Goal: Browse casually: Explore the website without a specific task or goal

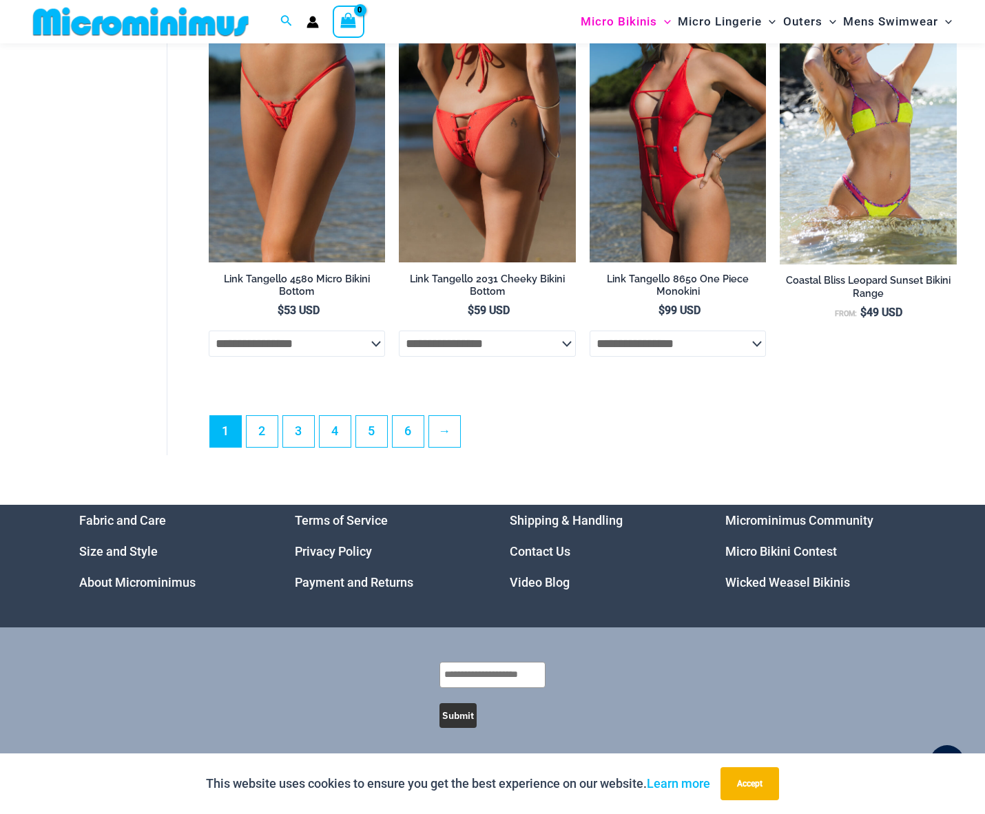
scroll to position [3306, 0]
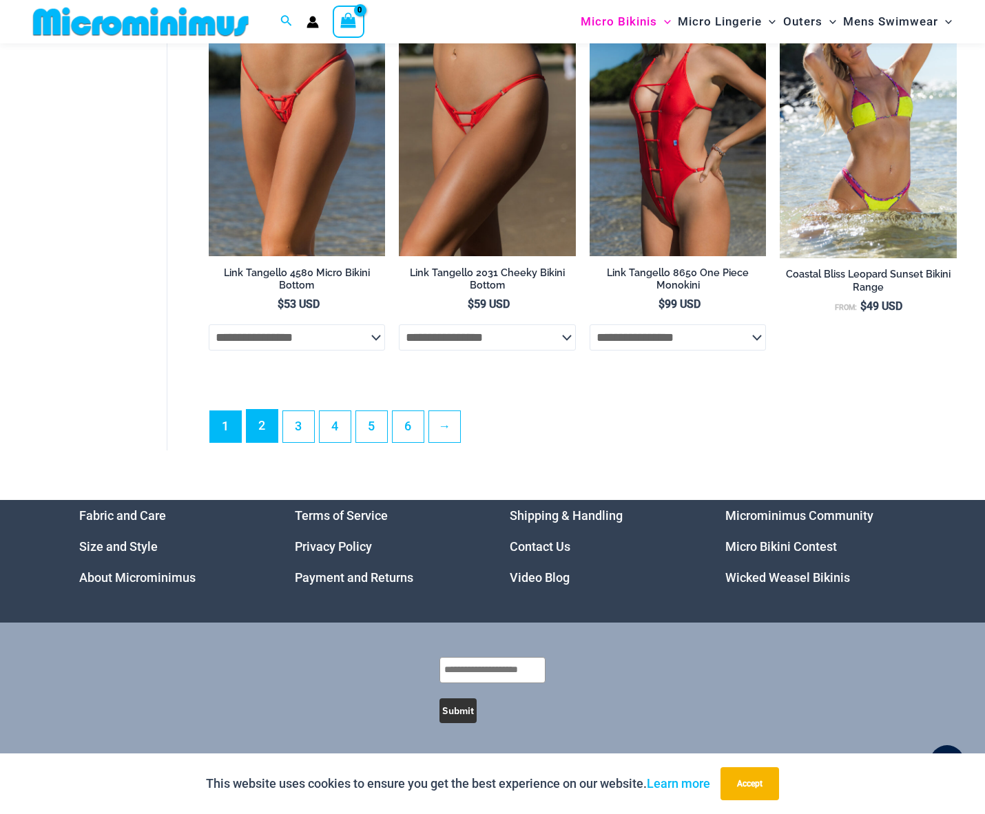
click at [262, 418] on link "2" at bounding box center [262, 426] width 31 height 32
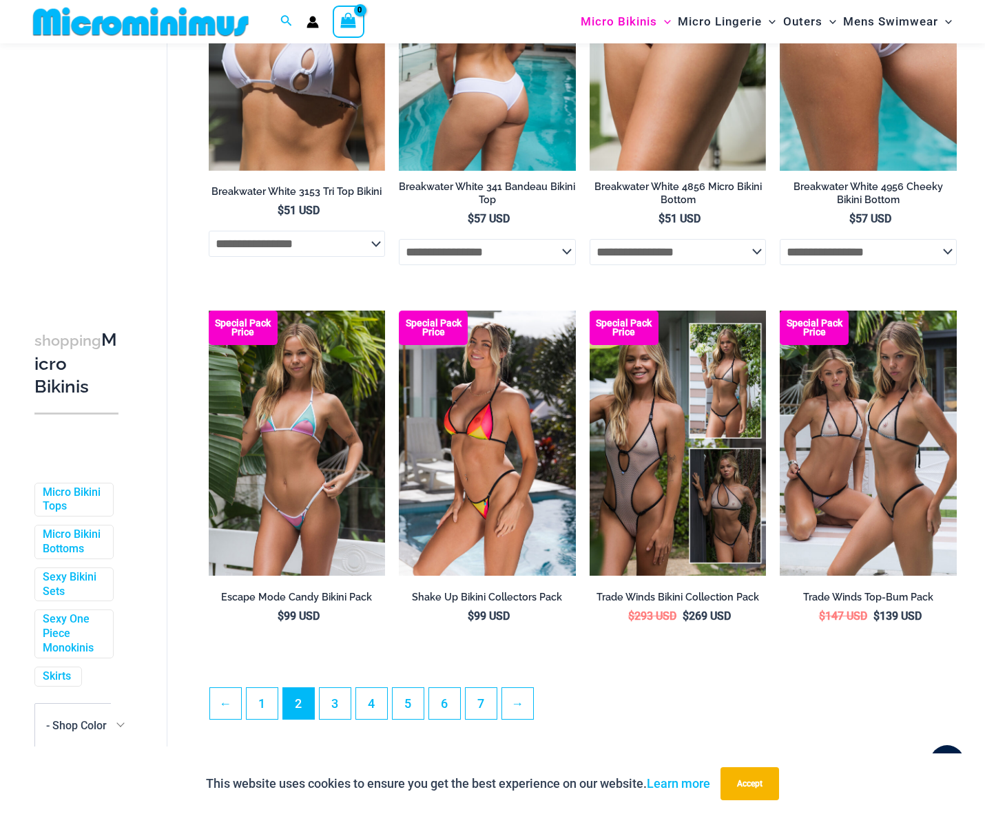
scroll to position [2953, 0]
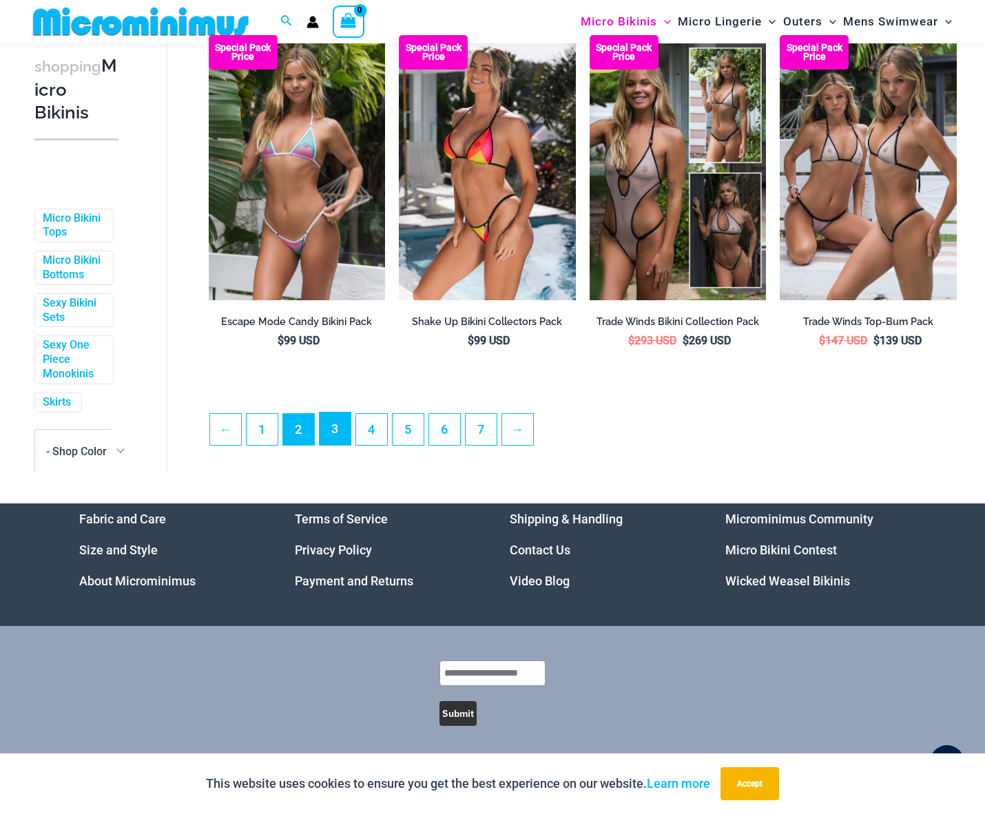
click at [340, 444] on link "3" at bounding box center [334, 428] width 31 height 32
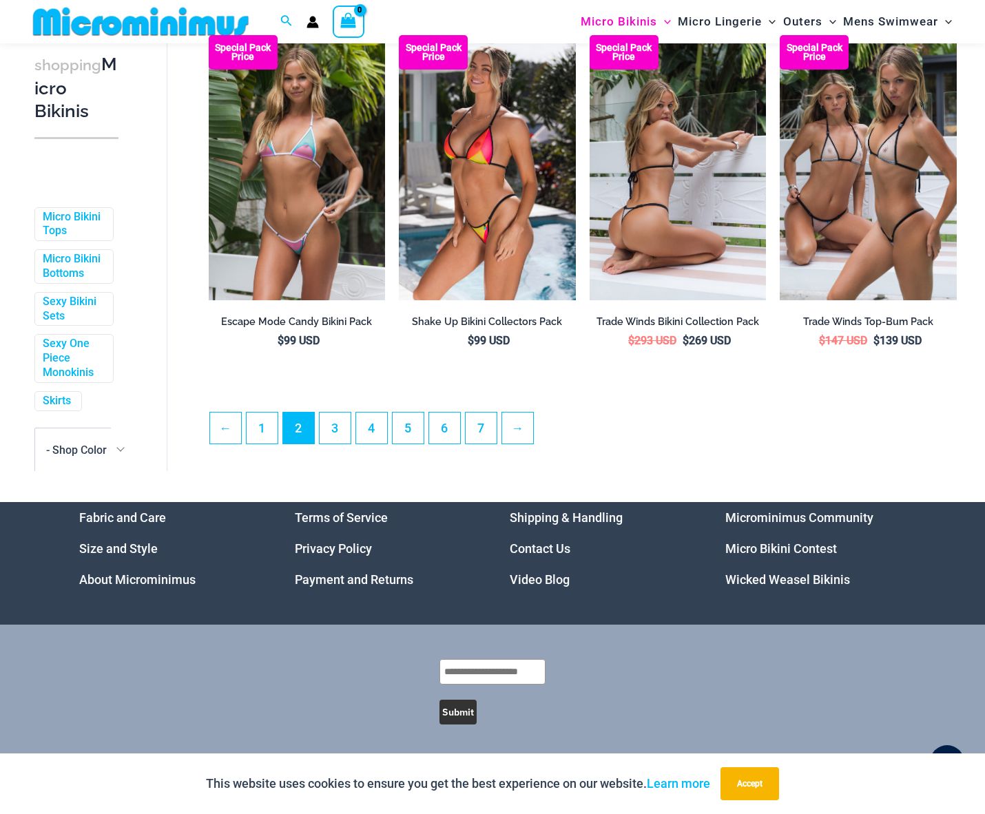
scroll to position [2930, 0]
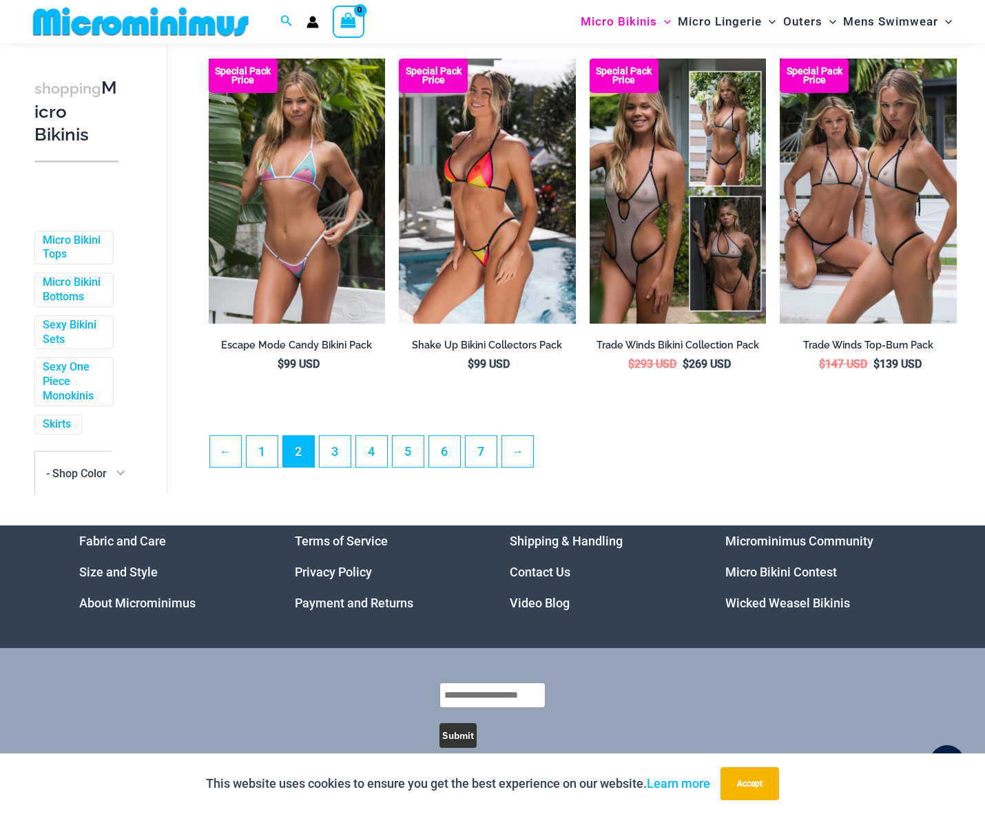
click at [318, 470] on ul "← 1 2 3 4 5 6 7 →" at bounding box center [582, 455] width 747 height 40
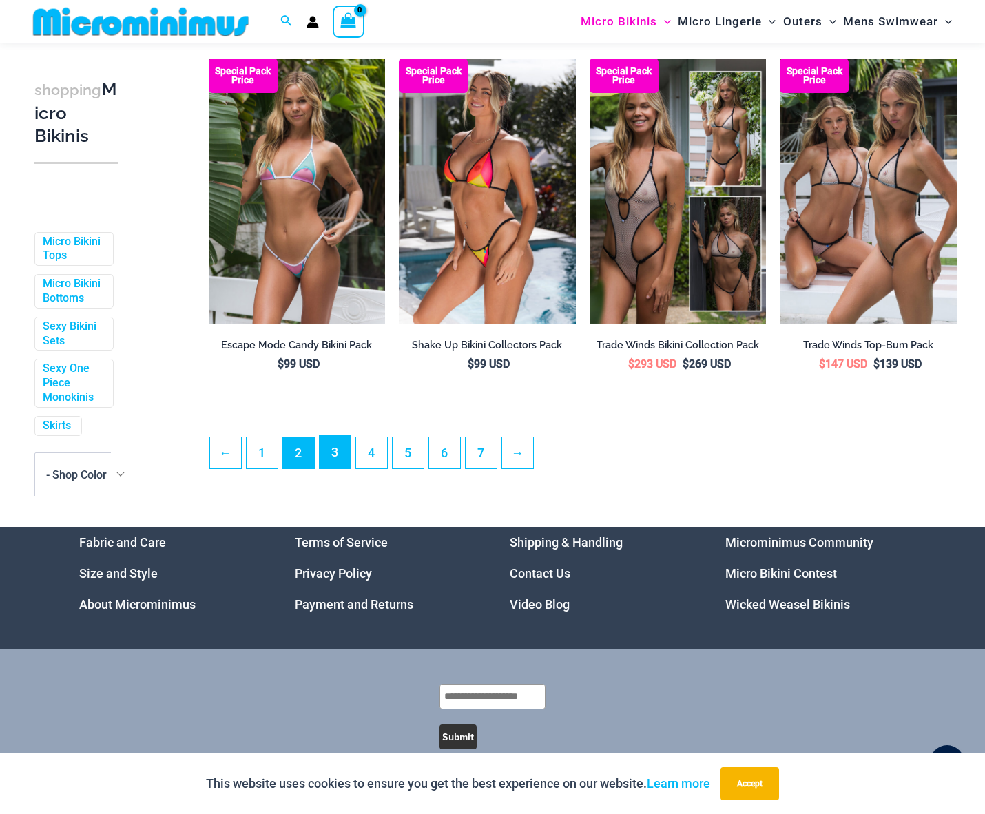
click at [324, 468] on link "3" at bounding box center [334, 452] width 31 height 32
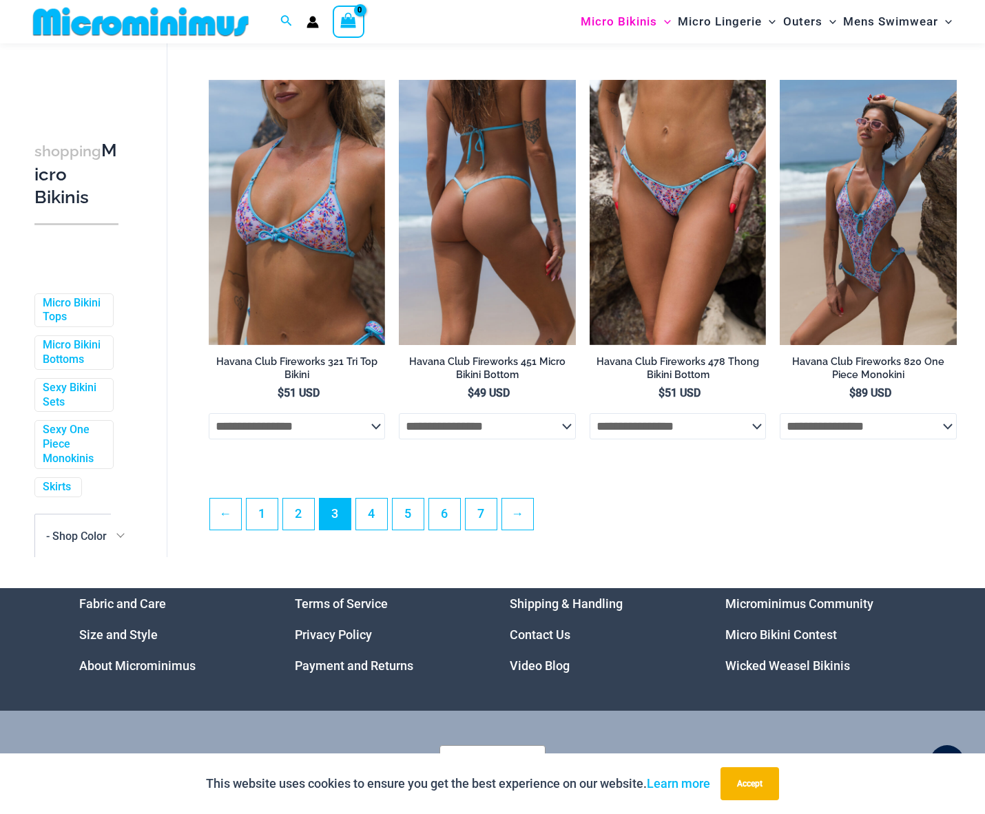
scroll to position [3019, 0]
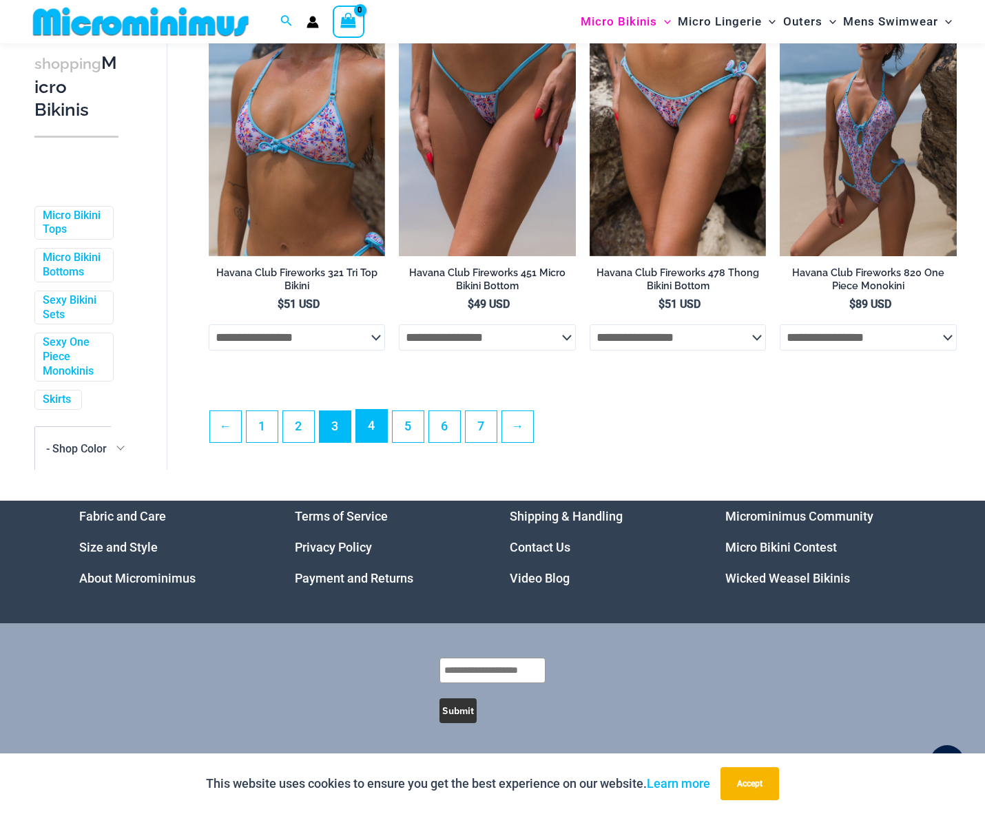
click at [377, 423] on link "4" at bounding box center [371, 426] width 31 height 32
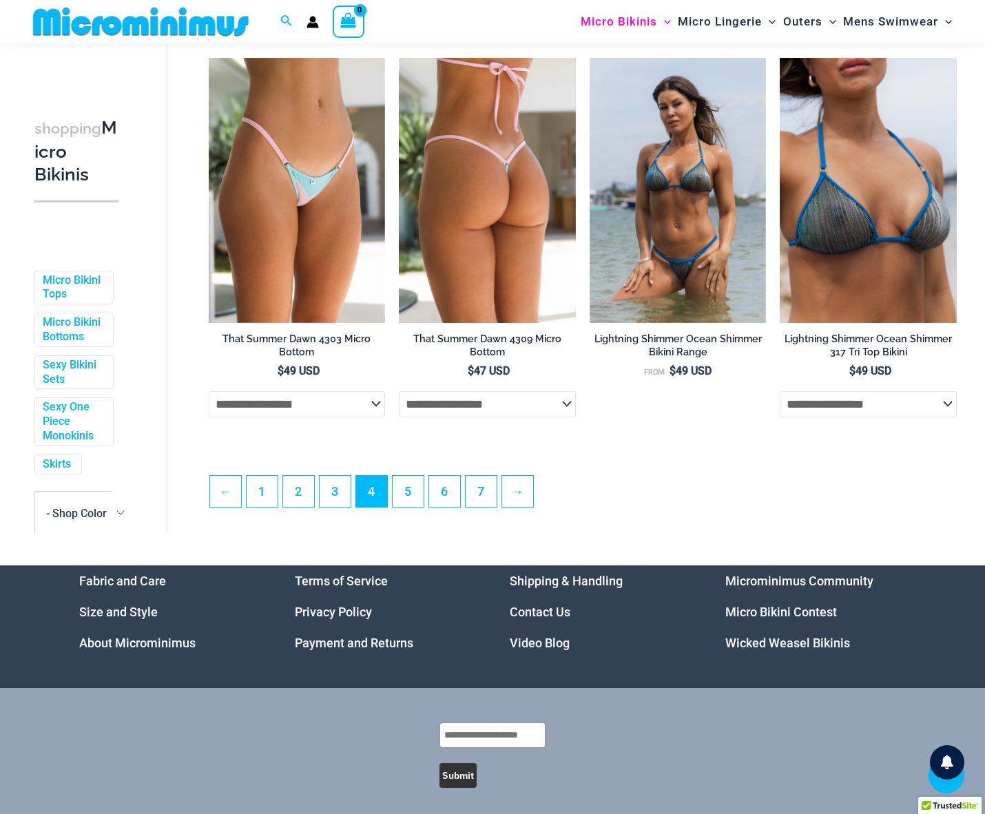
scroll to position [2891, 0]
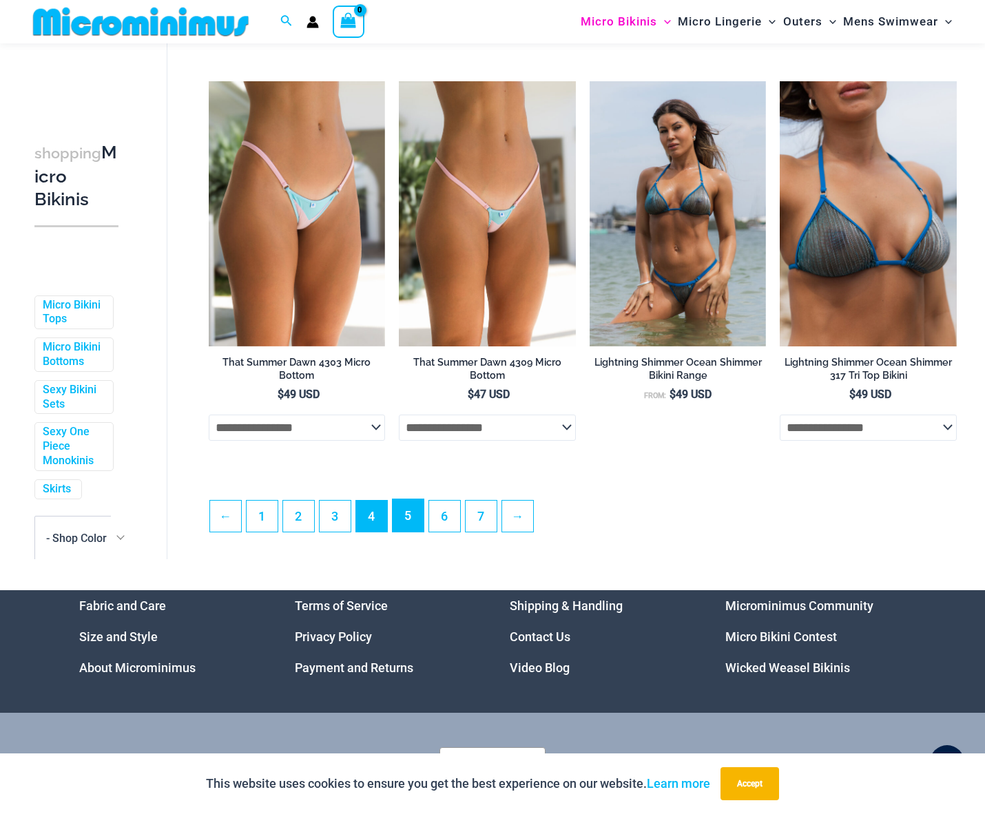
click at [412, 532] on link "5" at bounding box center [407, 515] width 31 height 32
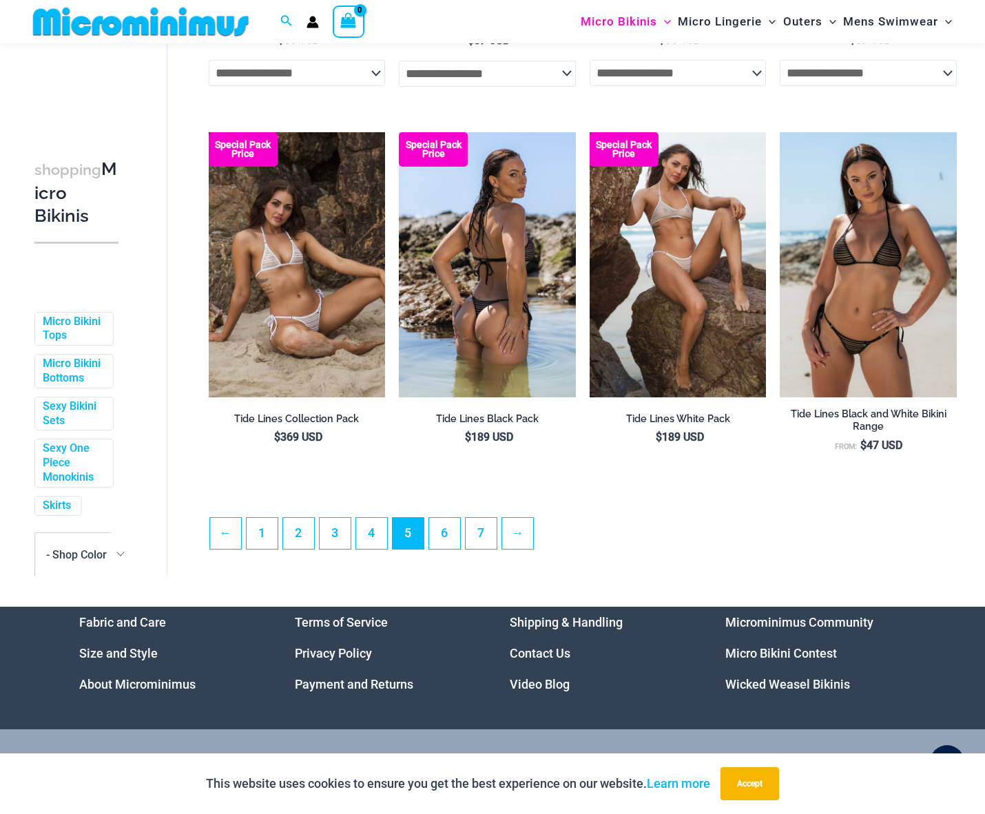
scroll to position [2849, 0]
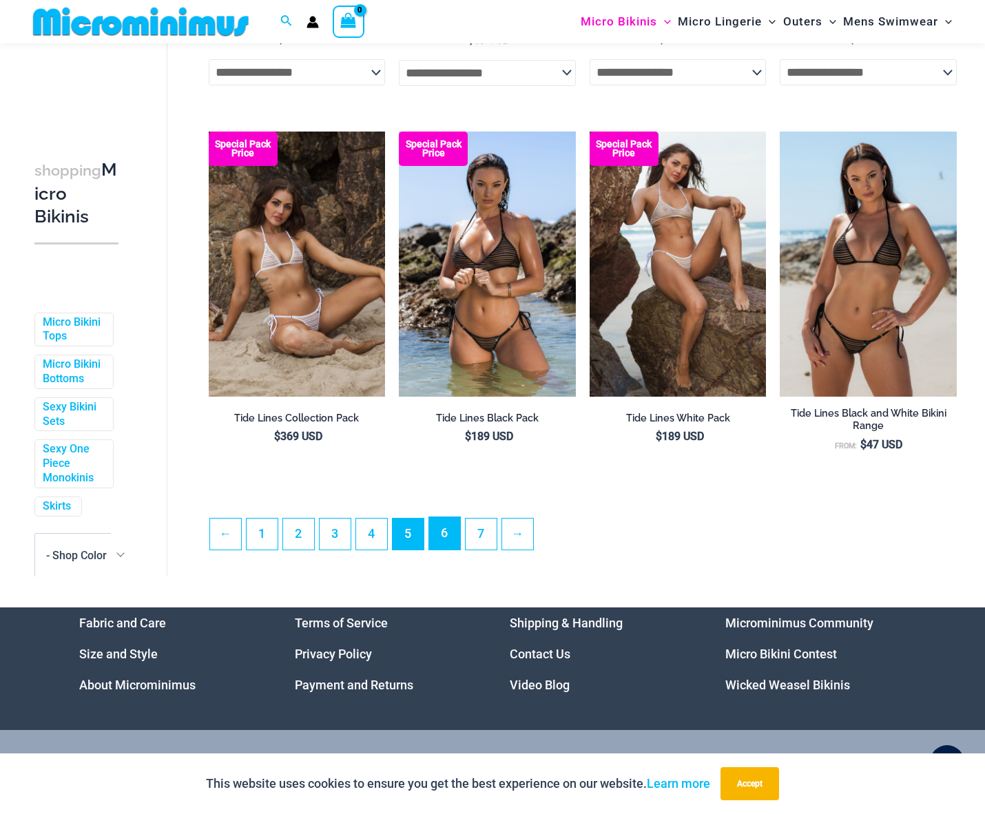
click at [446, 547] on link "6" at bounding box center [444, 533] width 31 height 32
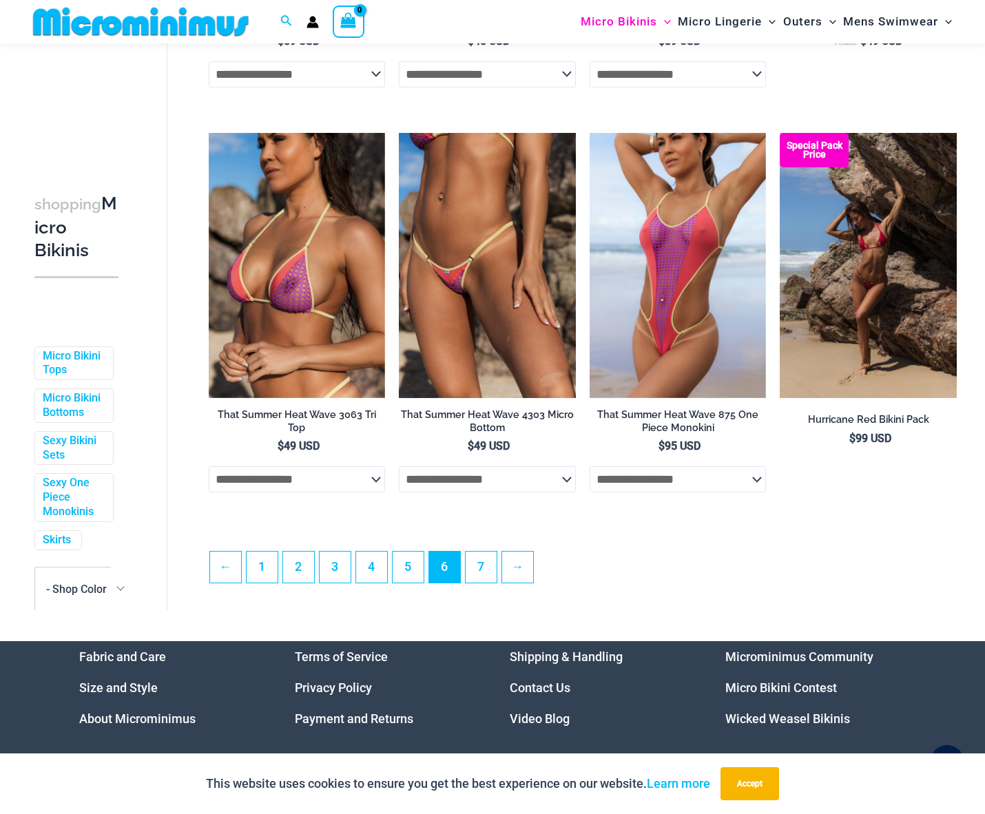
scroll to position [2835, 0]
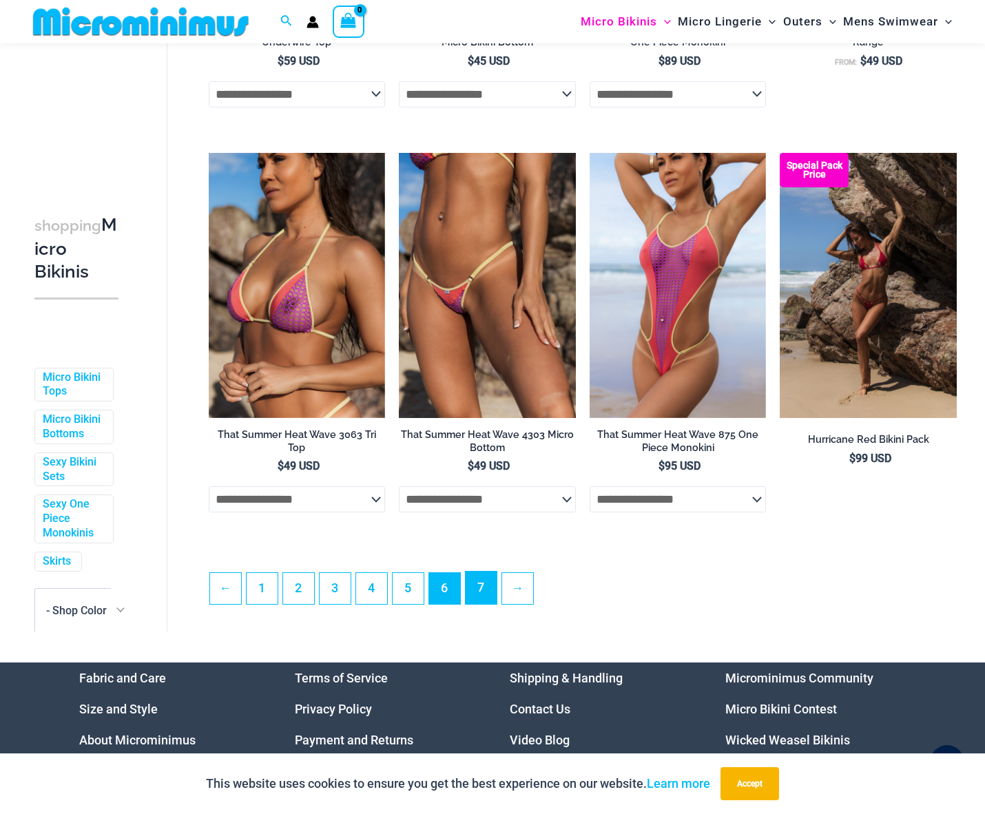
click at [485, 600] on link "7" at bounding box center [480, 588] width 31 height 32
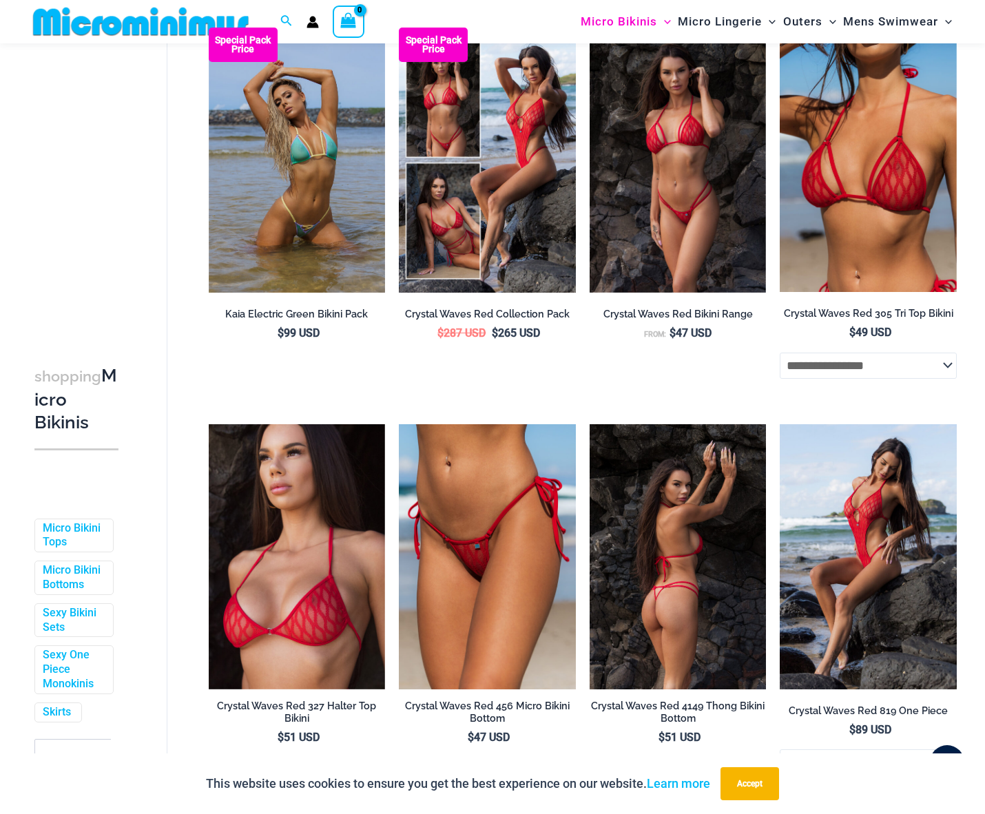
scroll to position [120, 0]
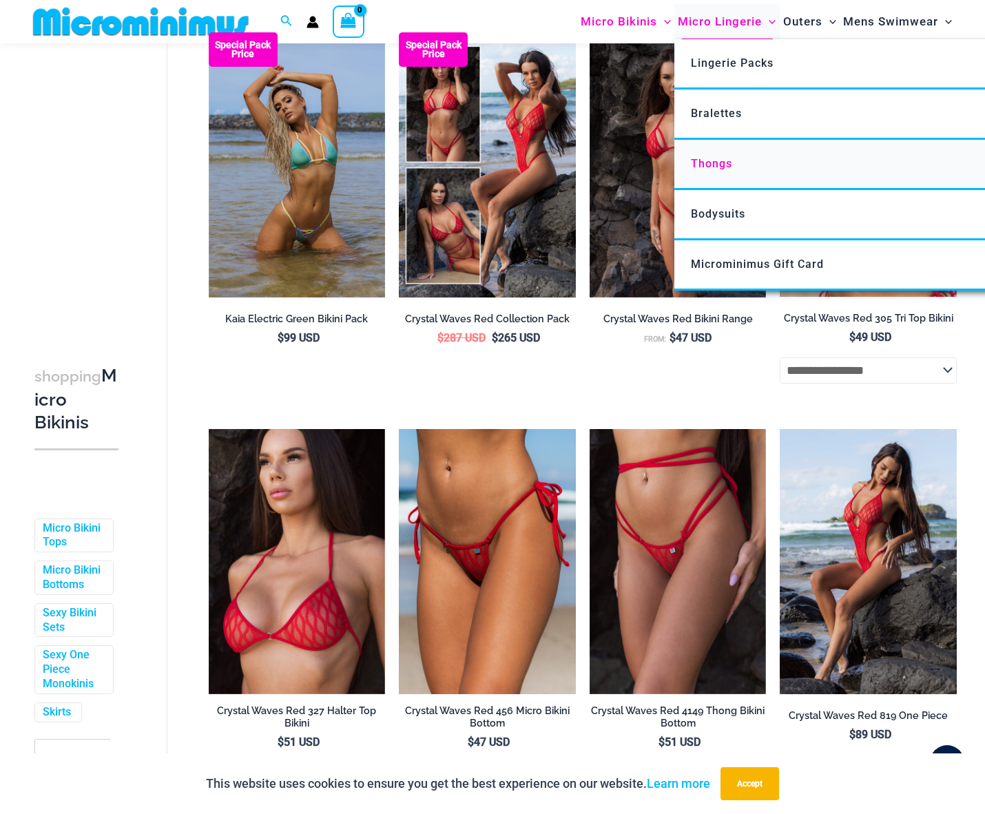
click at [727, 154] on link "Thongs" at bounding box center [879, 165] width 410 height 50
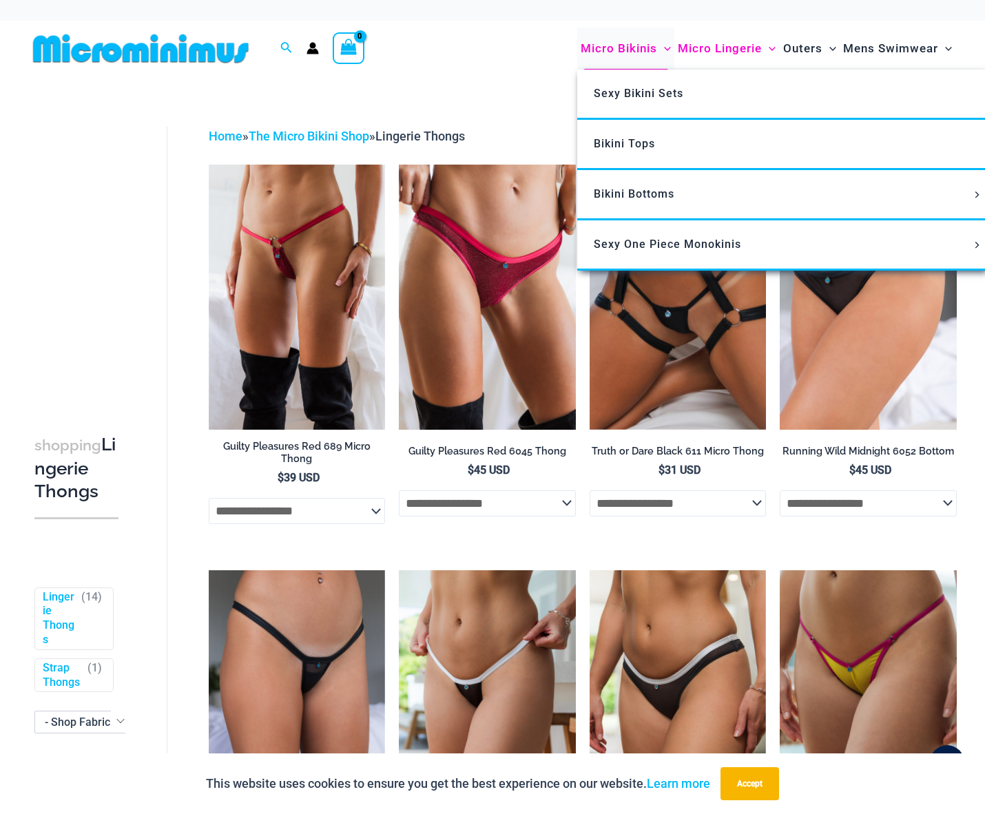
click at [621, 50] on span "Micro Bikinis" at bounding box center [618, 48] width 76 height 35
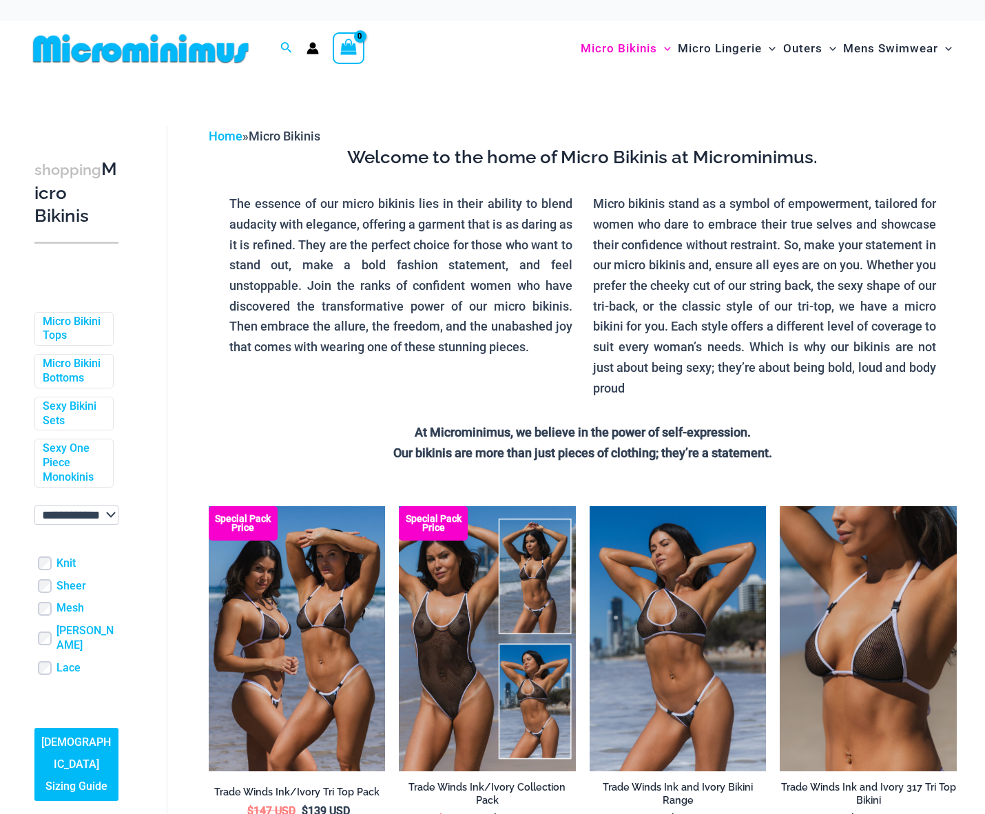
click at [621, 240] on p "Micro bikinis stand as a symbol of empowerment, tailored for women who dare to …" at bounding box center [764, 295] width 343 height 205
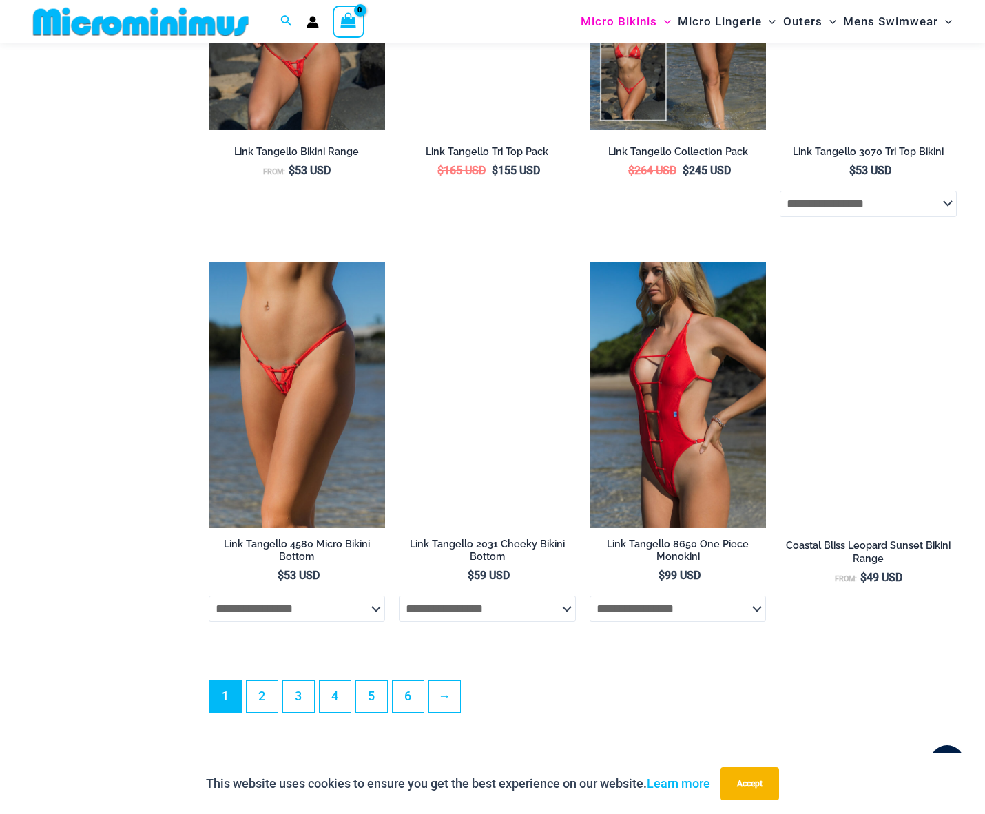
scroll to position [3306, 0]
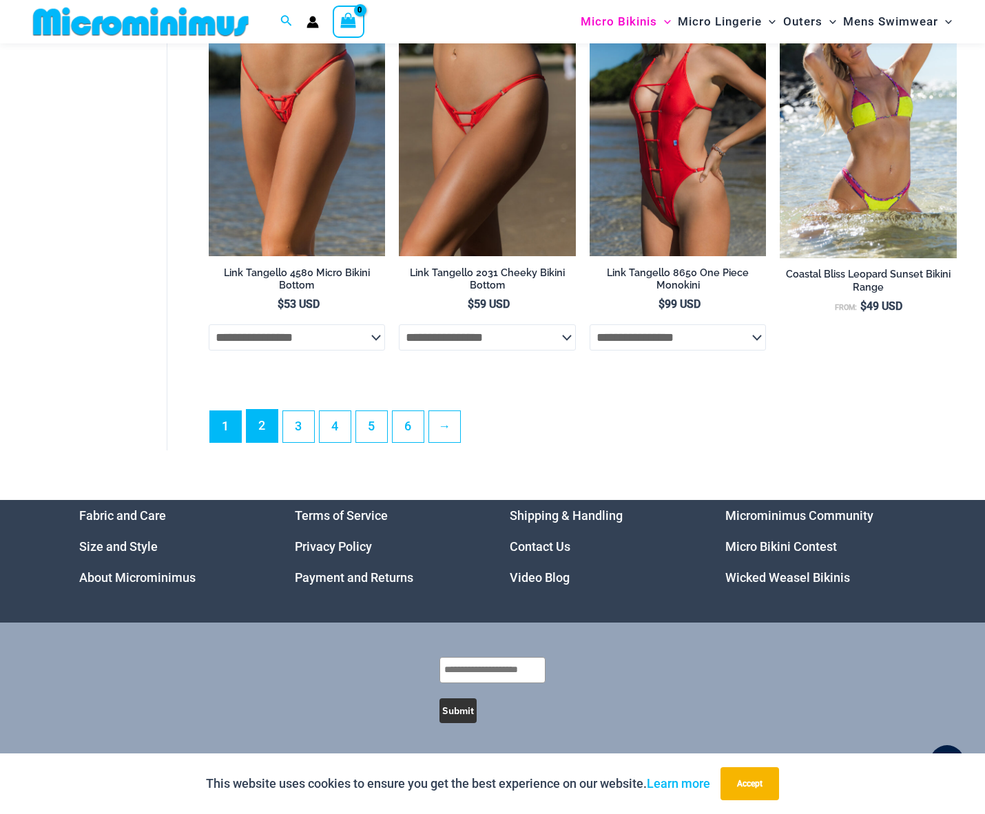
click at [270, 422] on link "2" at bounding box center [262, 426] width 31 height 32
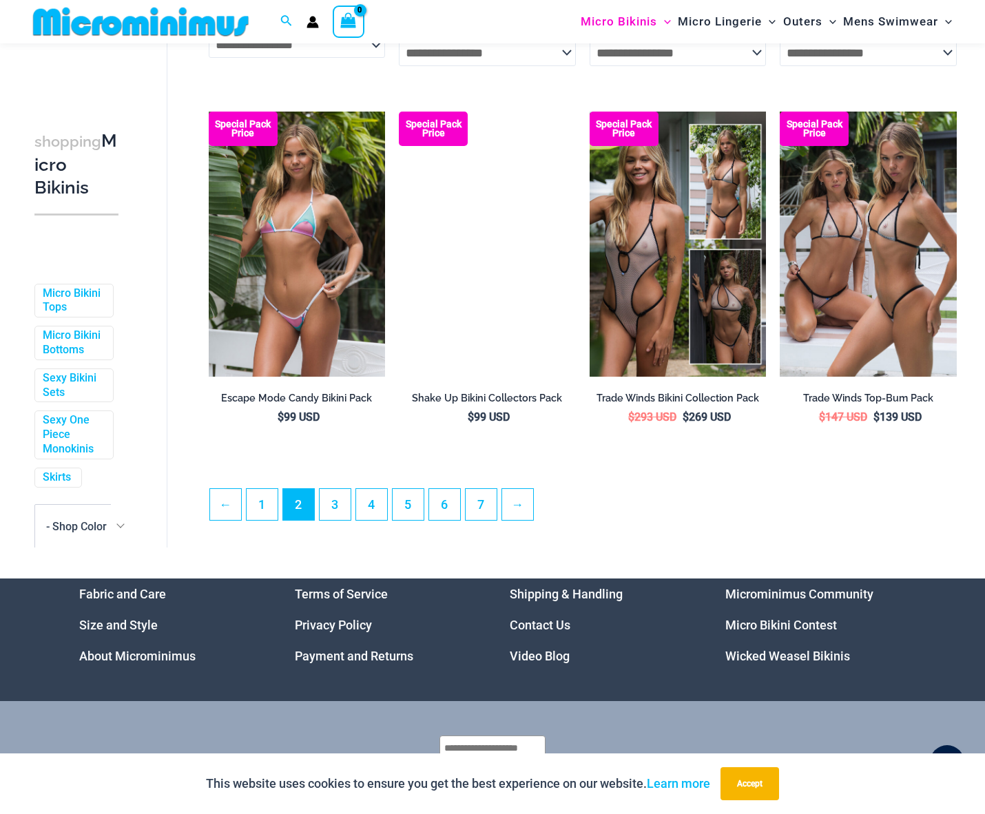
scroll to position [2884, 0]
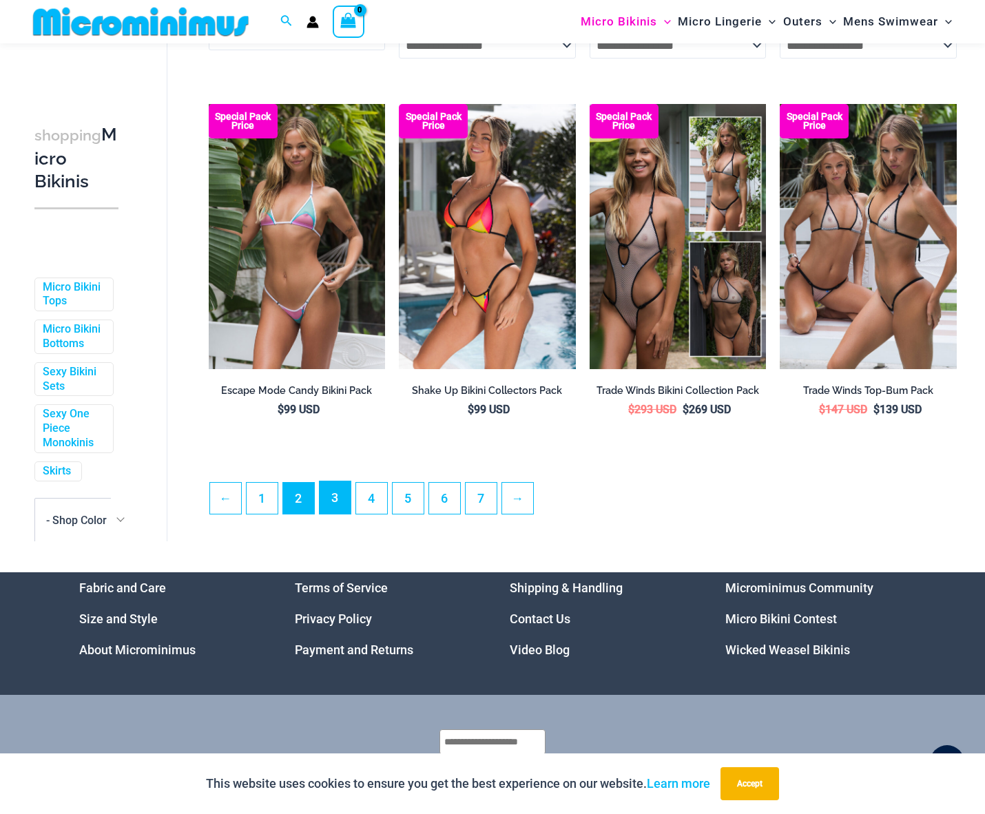
click at [339, 514] on link "3" at bounding box center [334, 497] width 31 height 32
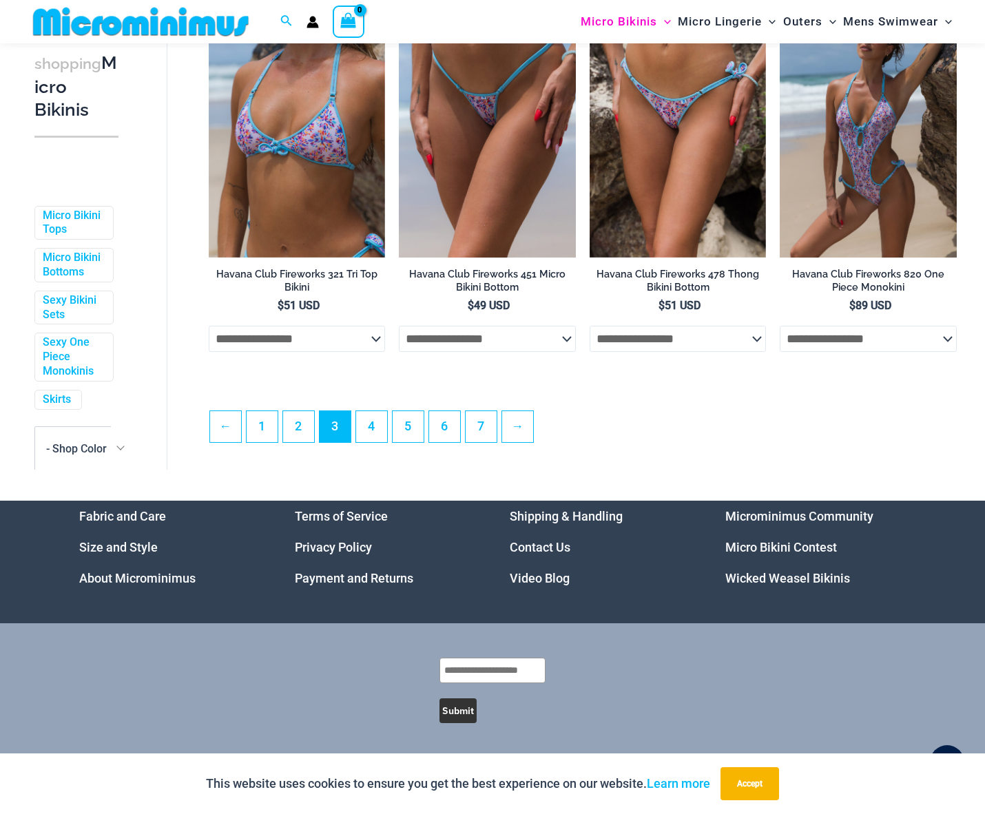
scroll to position [3017, 0]
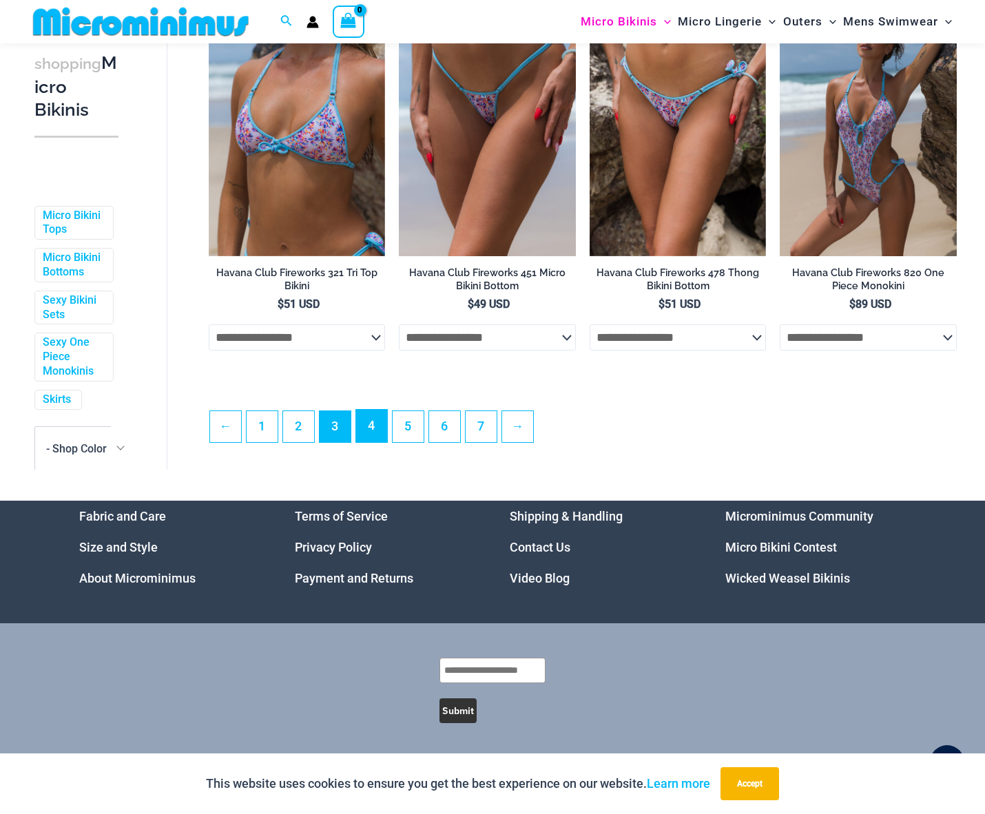
click at [372, 439] on link "4" at bounding box center [371, 426] width 31 height 32
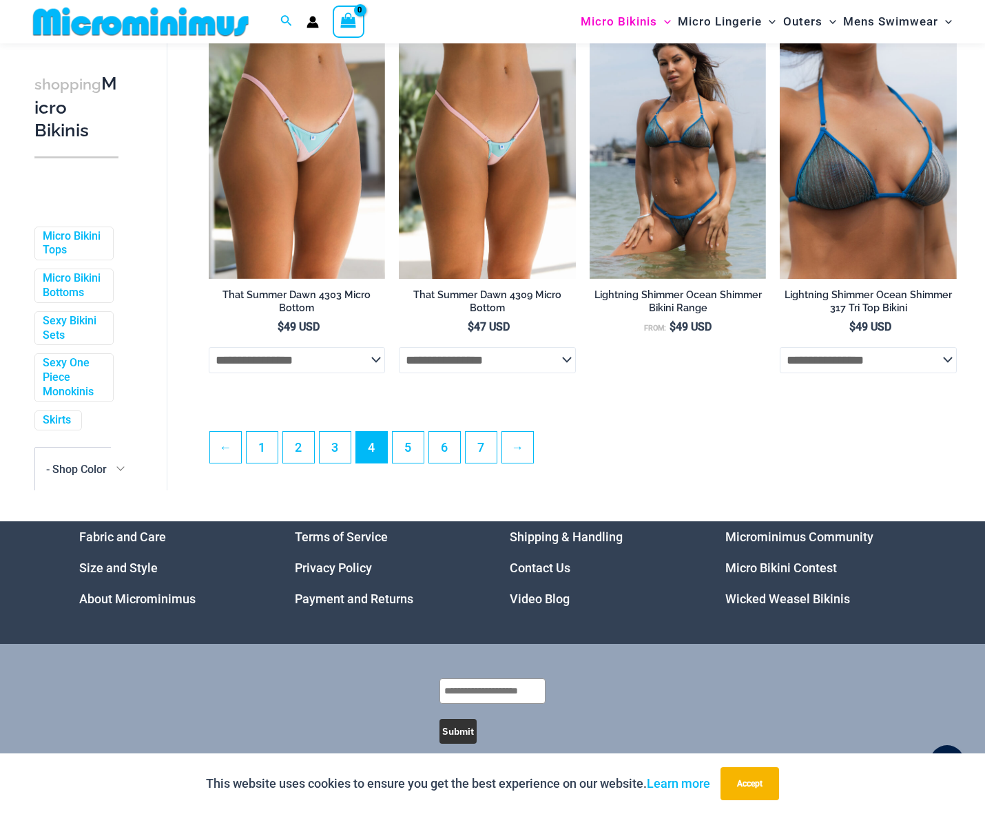
scroll to position [3001, 0]
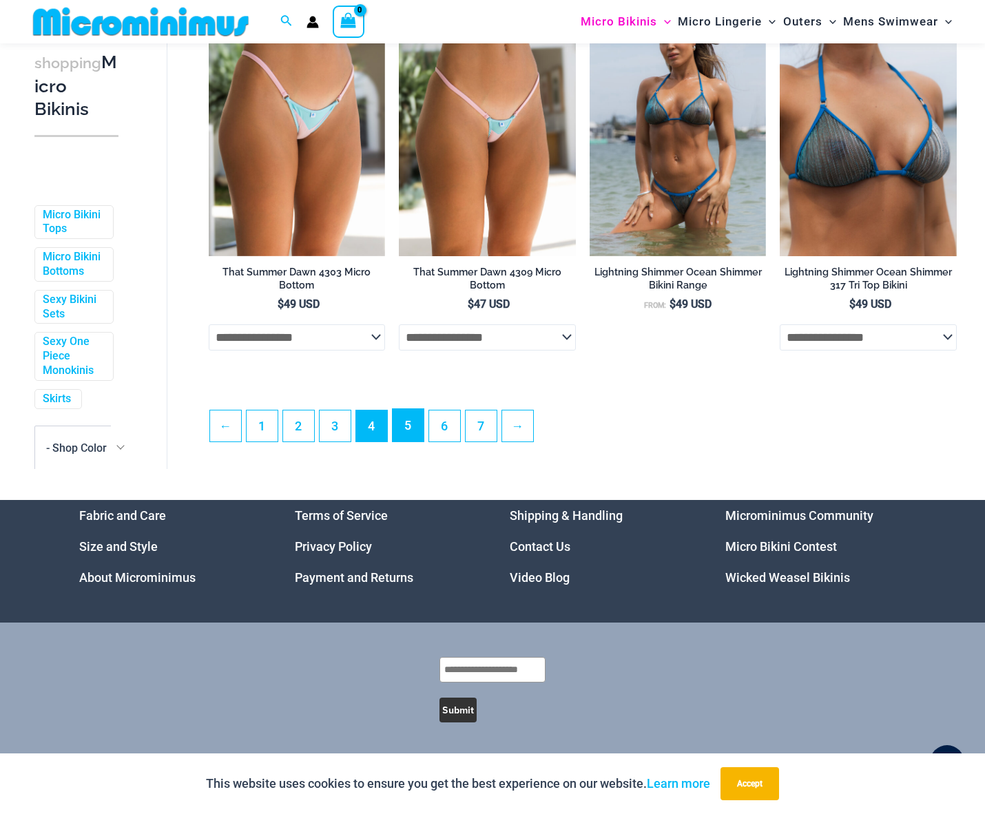
click at [419, 417] on link "5" at bounding box center [407, 425] width 31 height 32
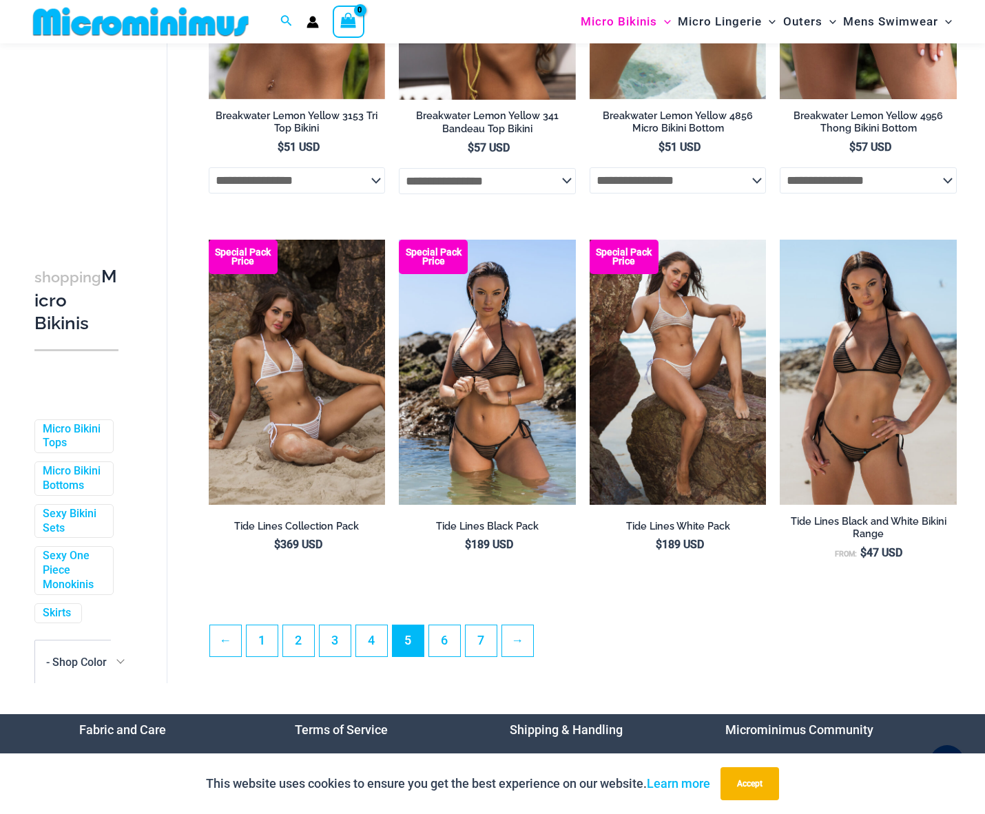
scroll to position [2975, 0]
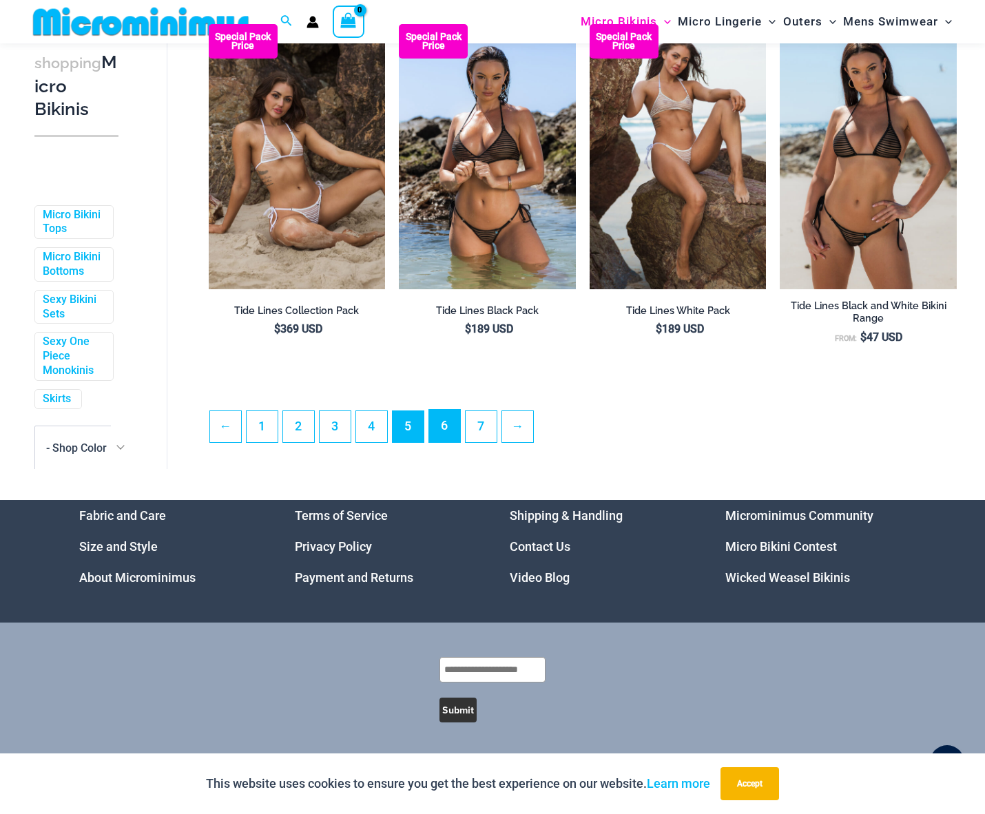
click at [458, 423] on link "6" at bounding box center [444, 426] width 31 height 32
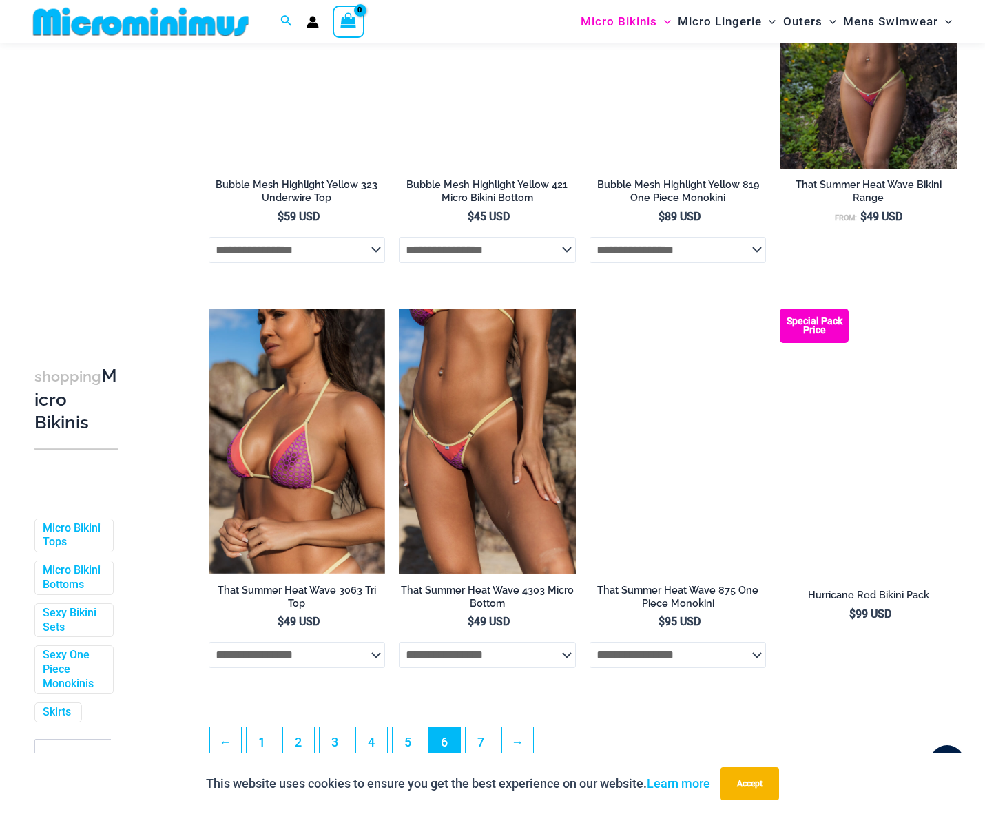
scroll to position [2986, 0]
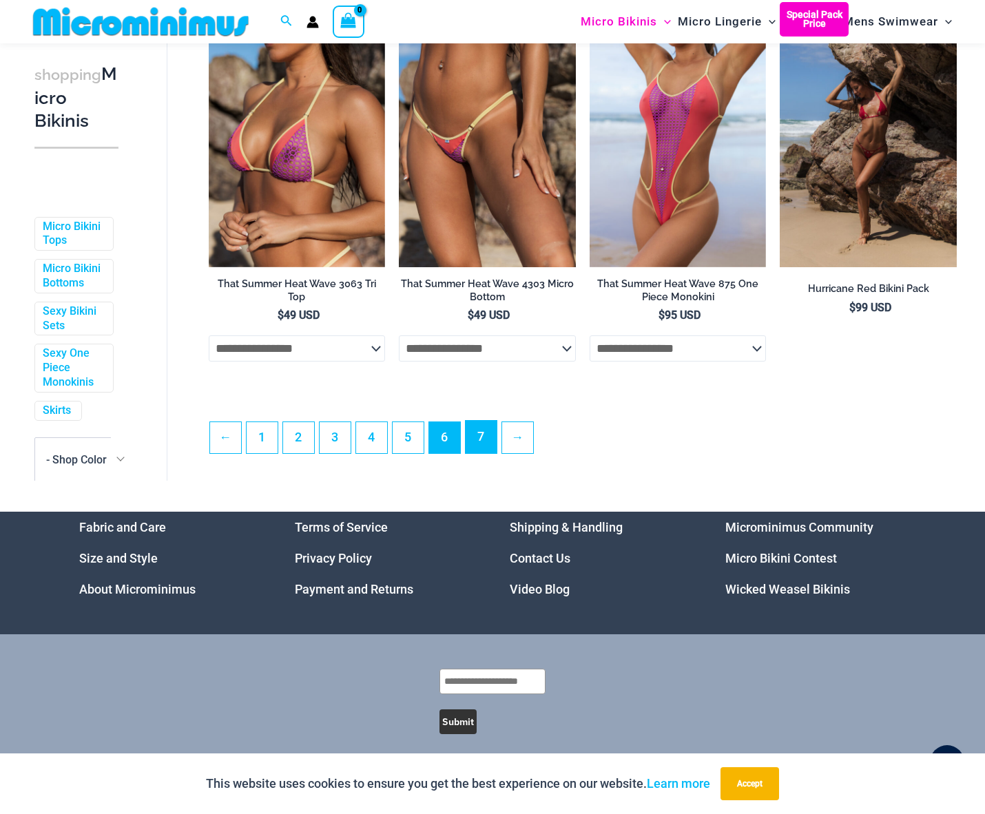
click at [490, 453] on link "7" at bounding box center [480, 437] width 31 height 32
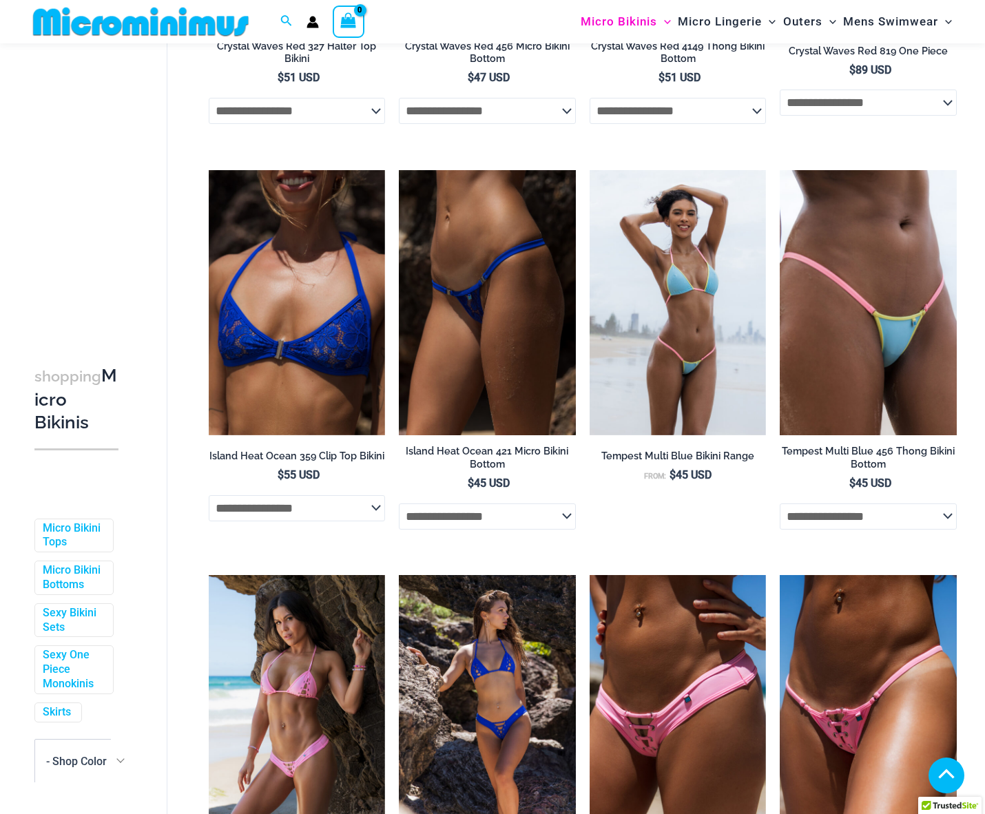
scroll to position [1730, 0]
